Goal: Transaction & Acquisition: Download file/media

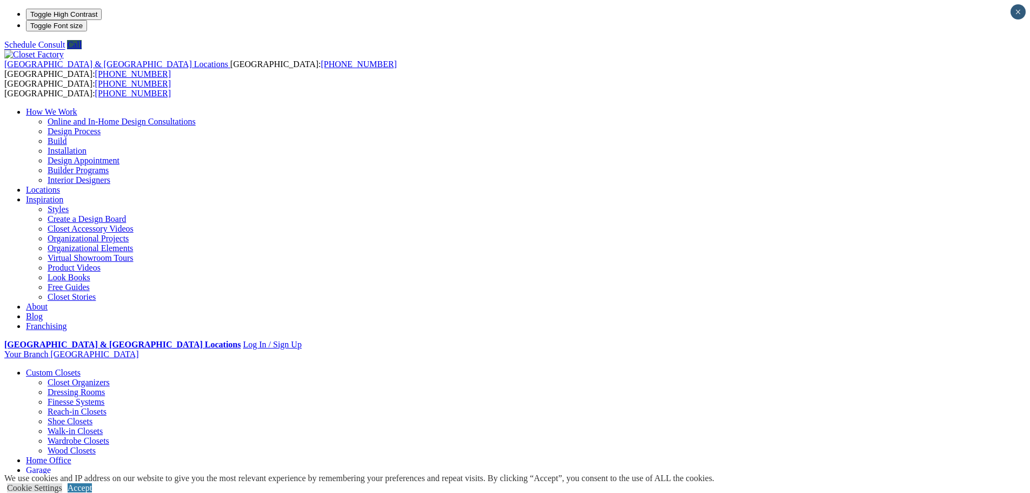
click at [90, 282] on link "Free Guides" at bounding box center [69, 286] width 42 height 9
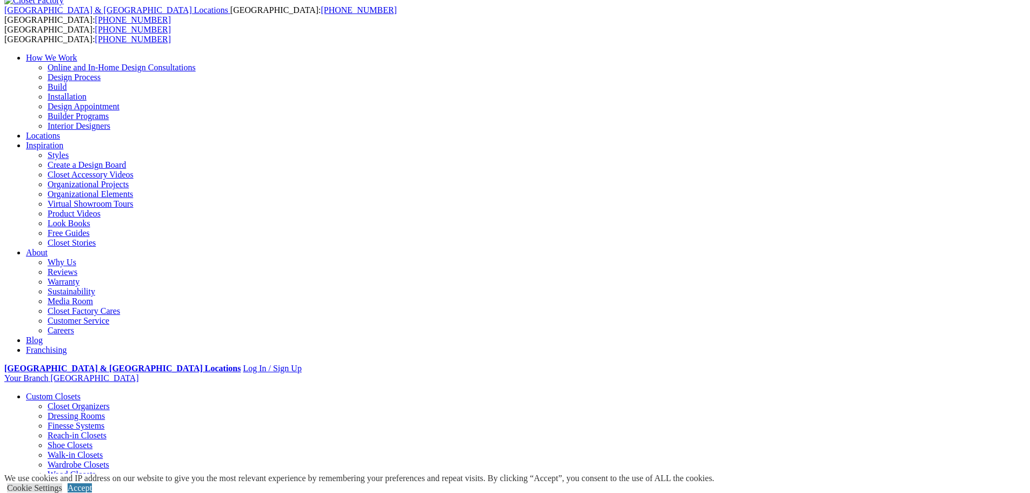
scroll to position [54, 0]
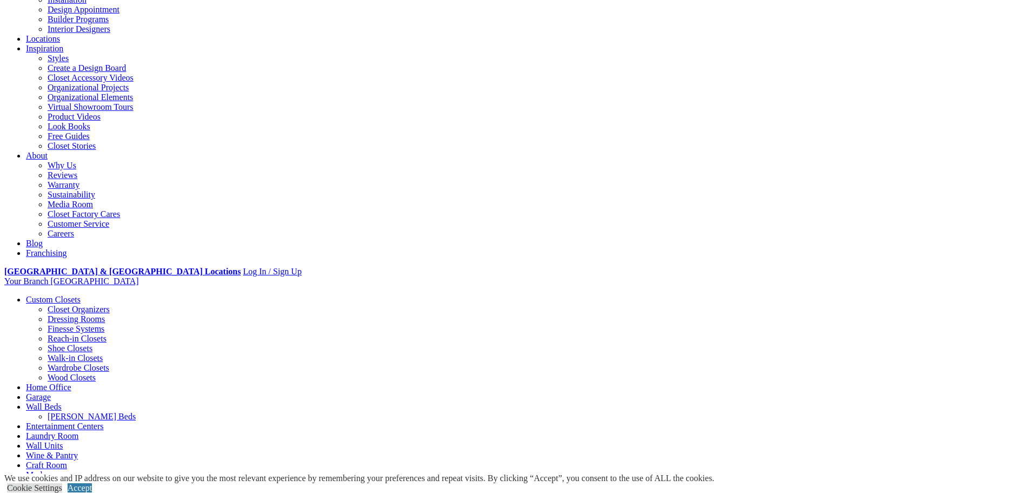
scroll to position [379, 0]
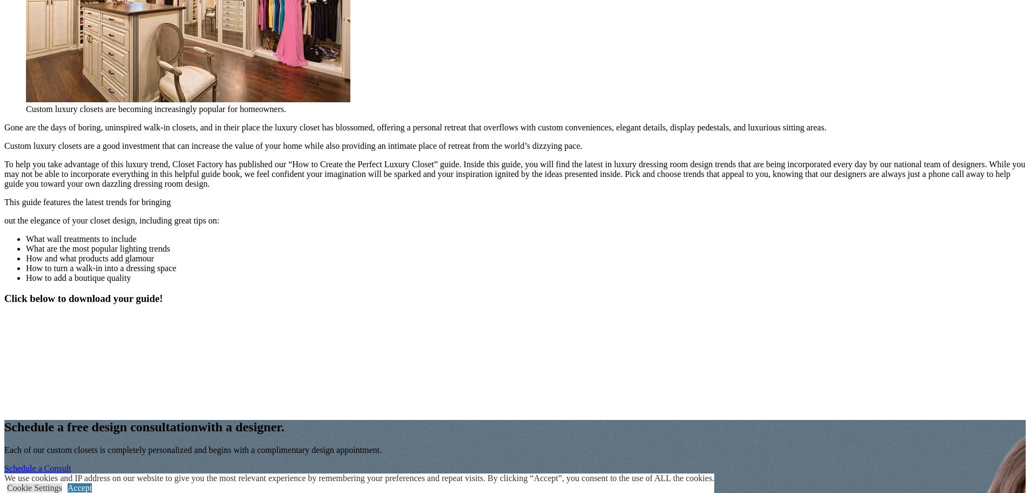
scroll to position [1367, 0]
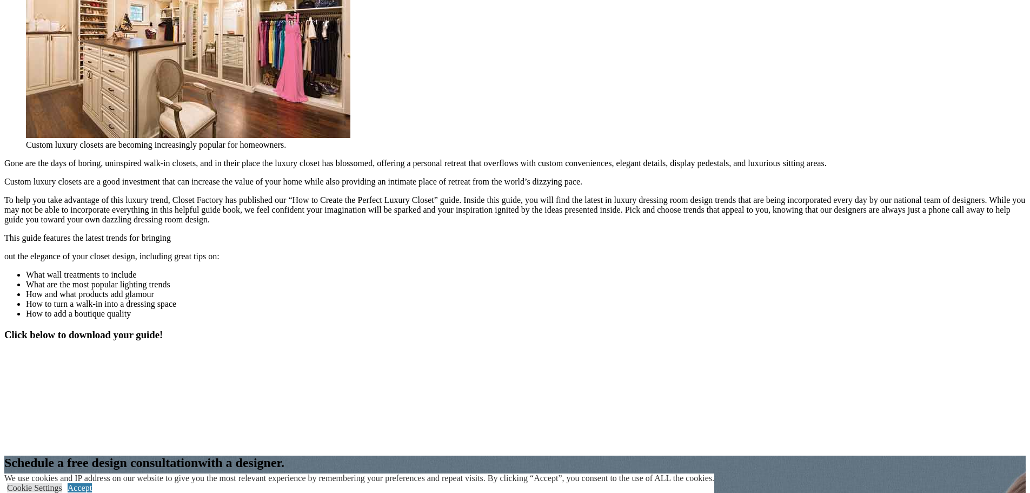
scroll to position [1043, 0]
